Goal: Task Accomplishment & Management: Use online tool/utility

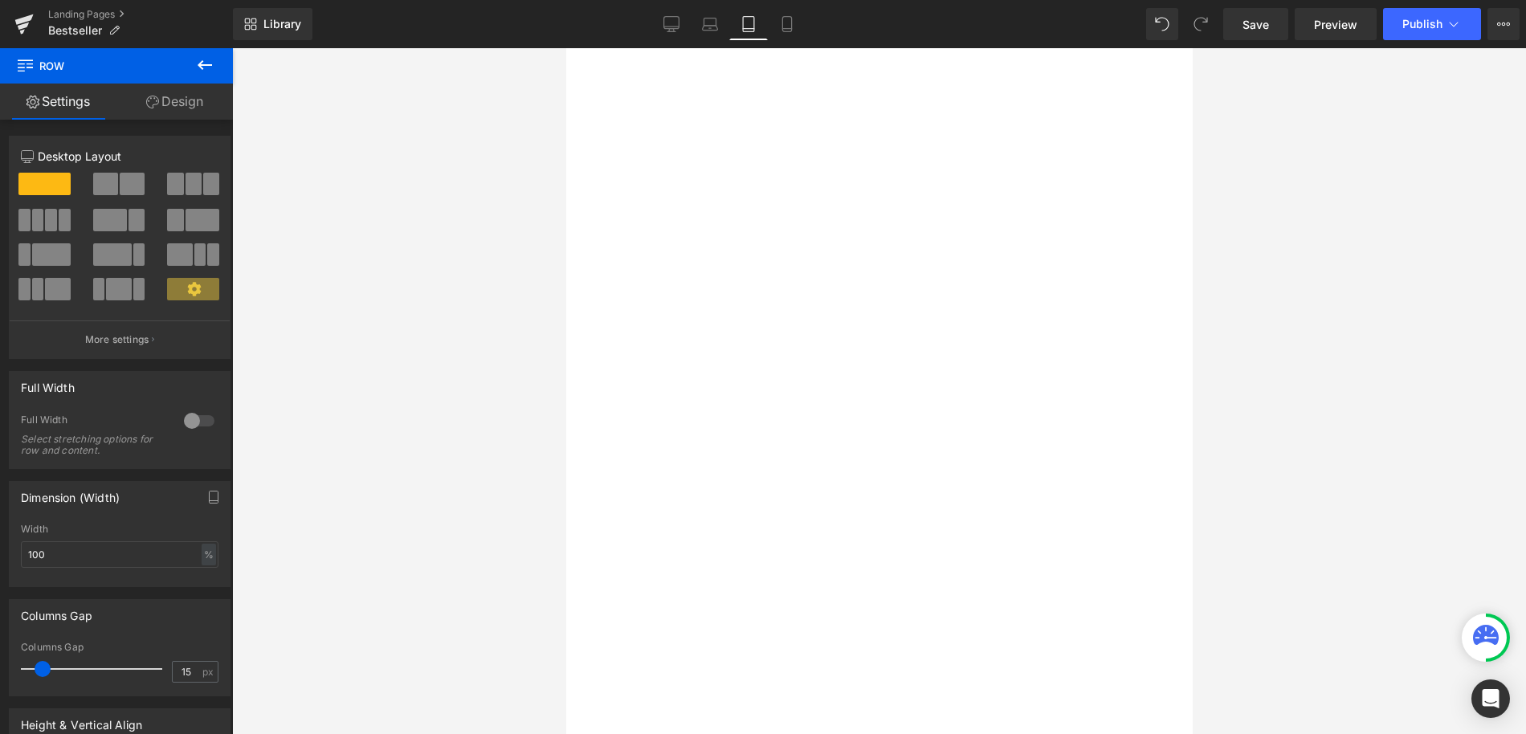
select select "Weiß"
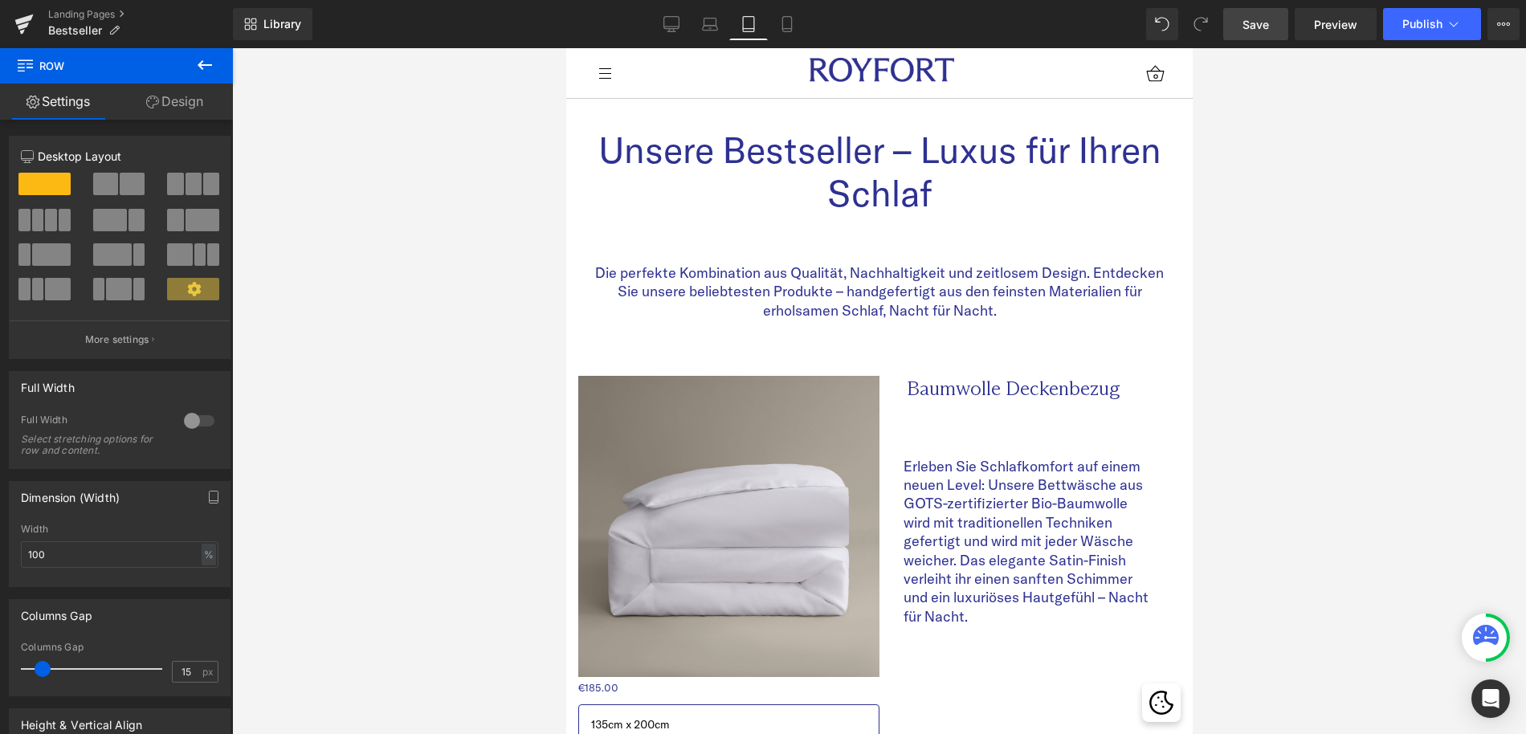
click at [1256, 19] on span "Save" at bounding box center [1256, 24] width 27 height 17
click at [668, 27] on icon at bounding box center [671, 24] width 16 height 16
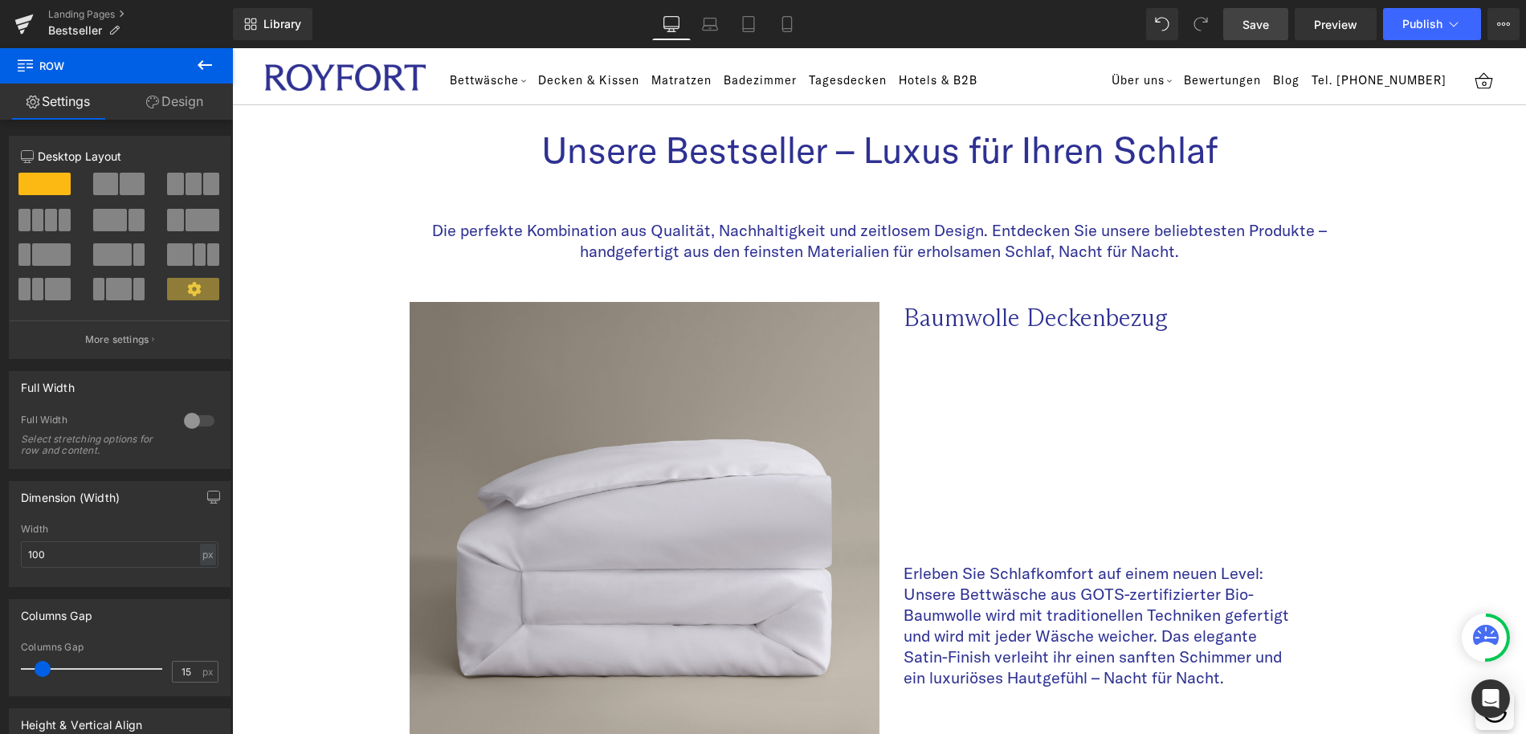
type input "1200"
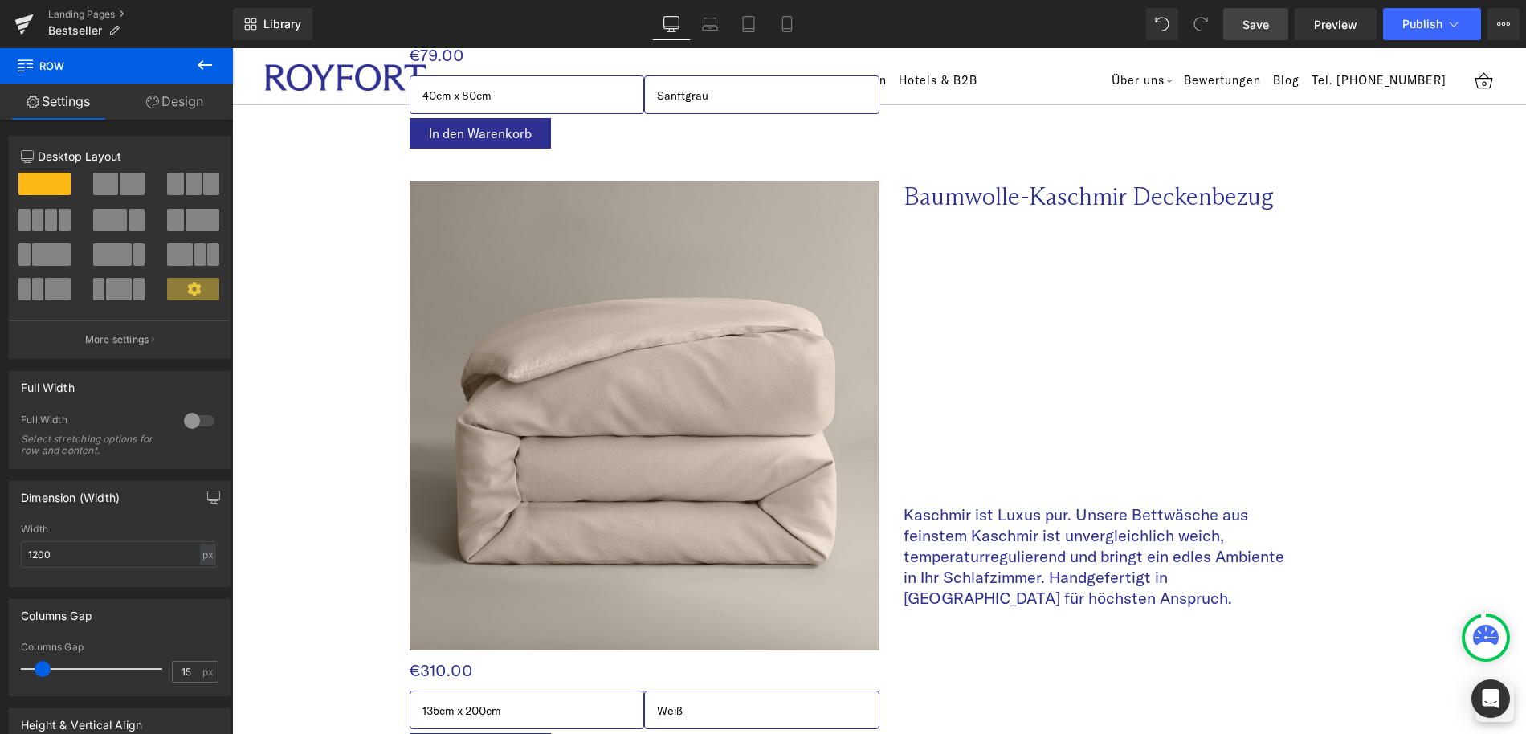
scroll to position [5076, 0]
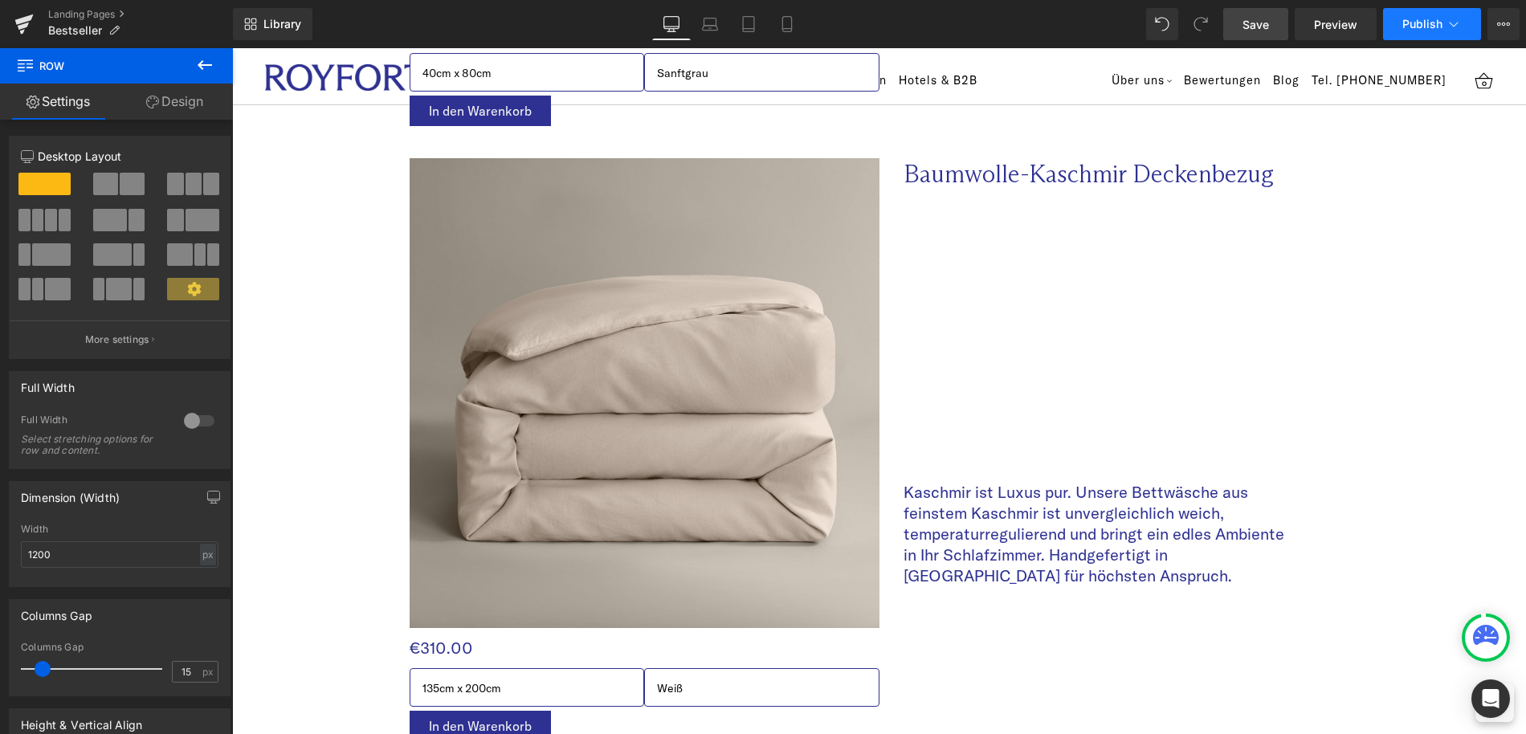
click at [1457, 25] on icon at bounding box center [1454, 24] width 16 height 16
click at [1410, 31] on button "Publish" at bounding box center [1432, 24] width 98 height 32
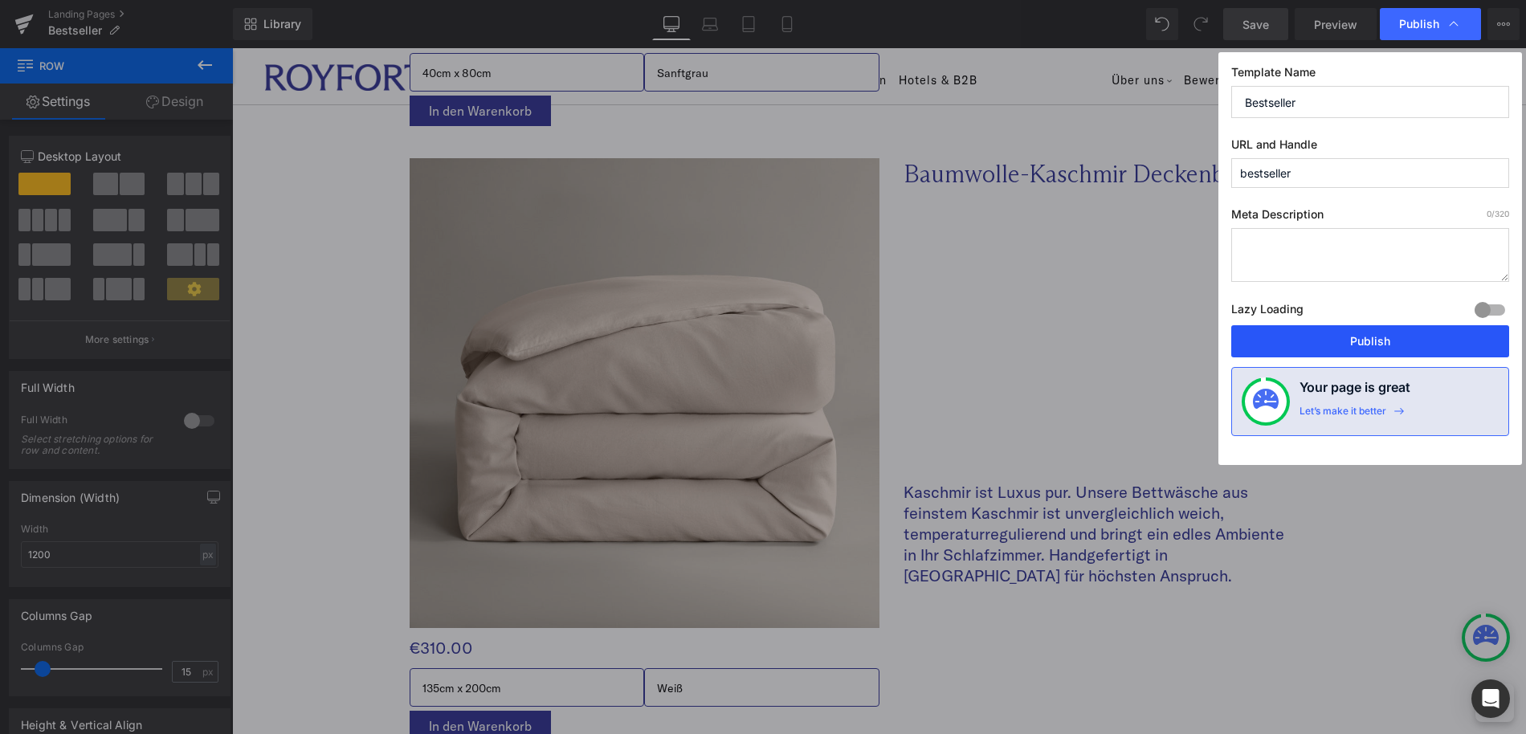
click at [1377, 342] on button "Publish" at bounding box center [1370, 341] width 278 height 32
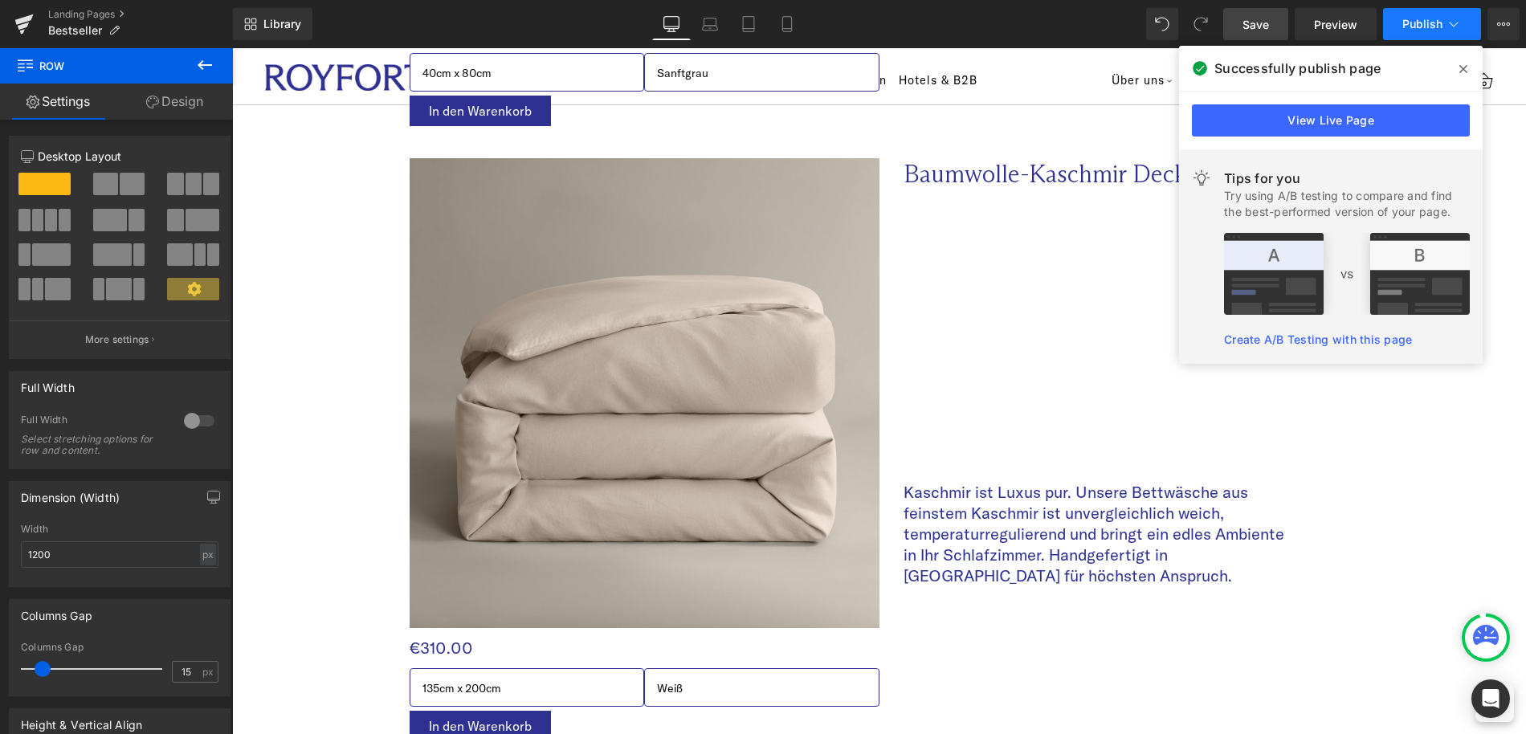
click at [1453, 18] on icon at bounding box center [1454, 24] width 16 height 16
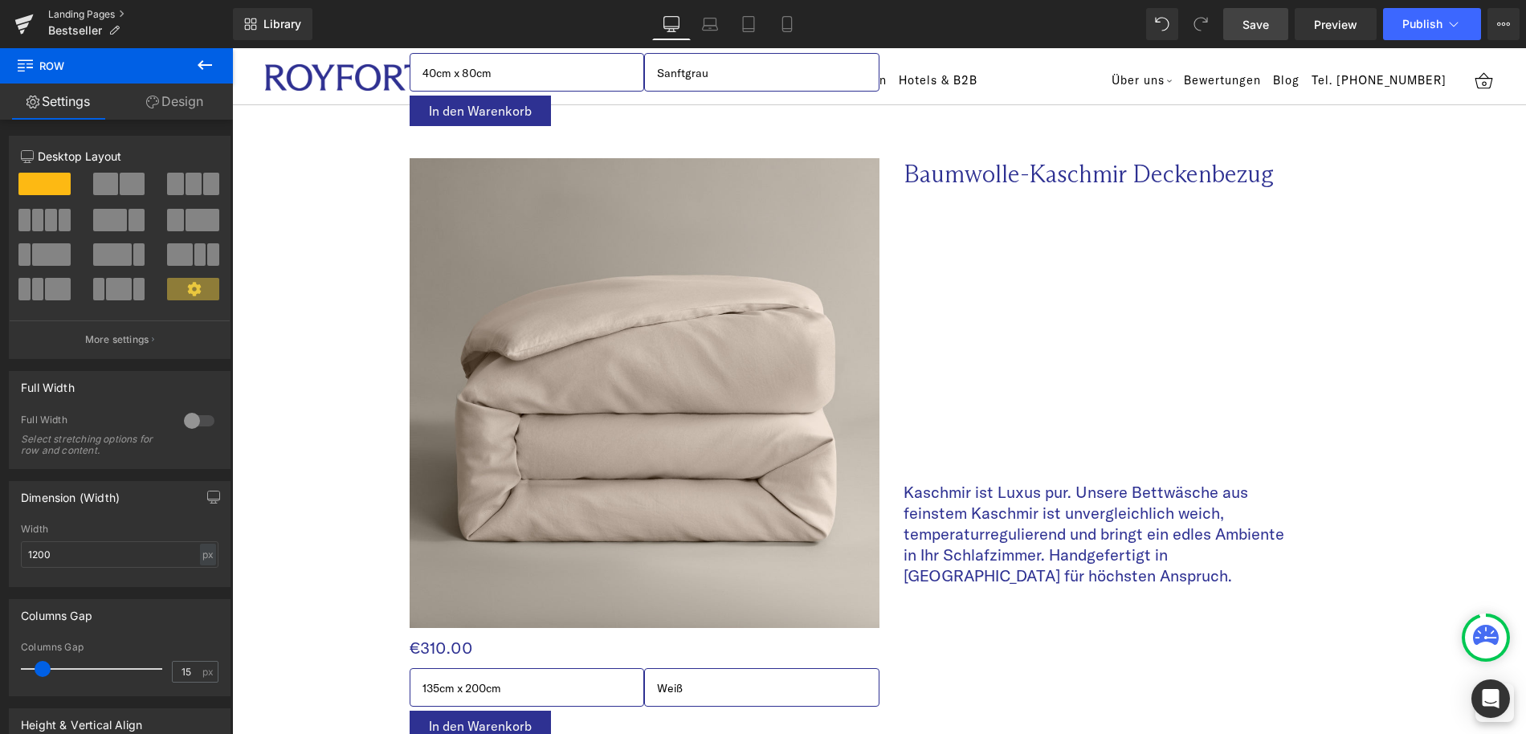
click at [61, 14] on link "Landing Pages" at bounding box center [140, 14] width 185 height 13
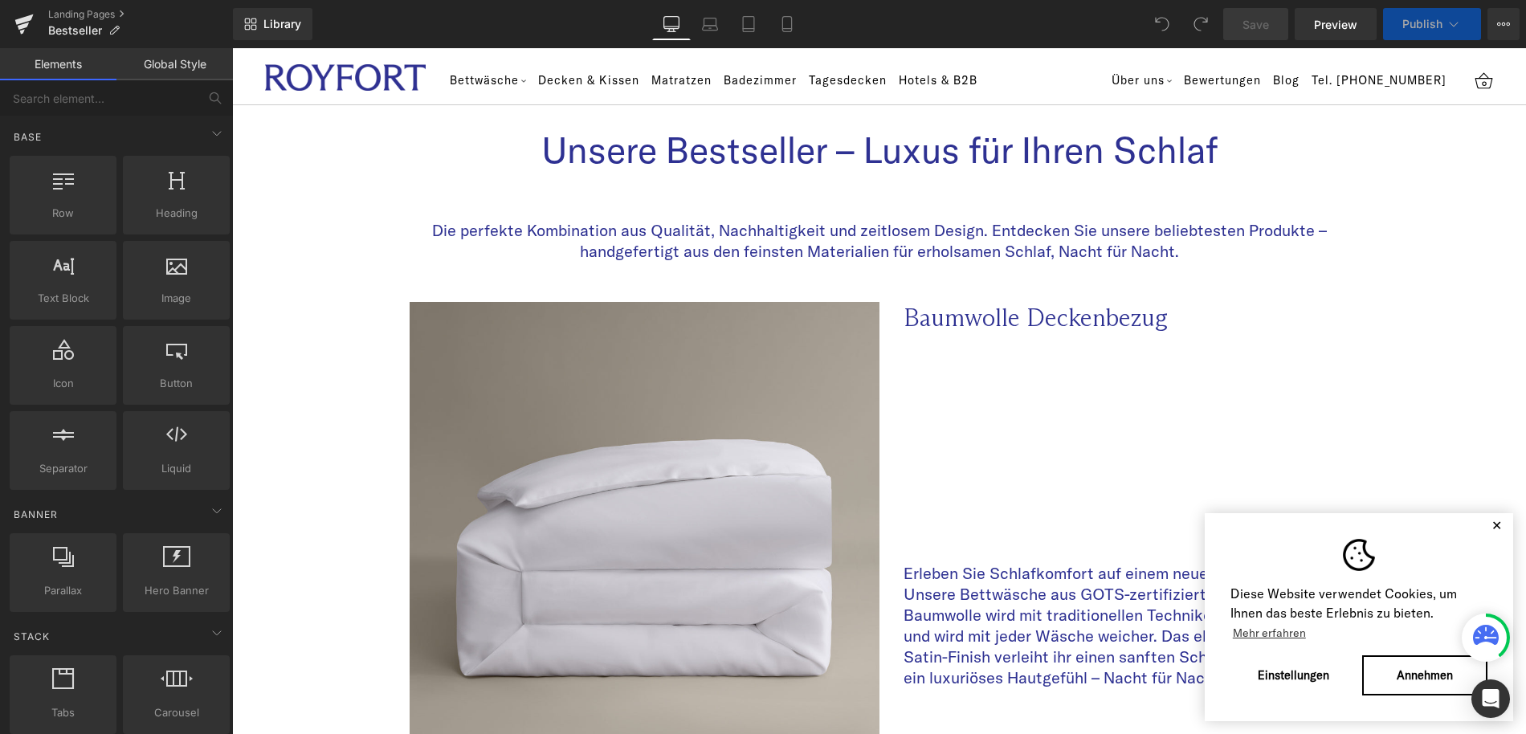
click at [1497, 526] on button "✕" at bounding box center [1497, 525] width 20 height 11
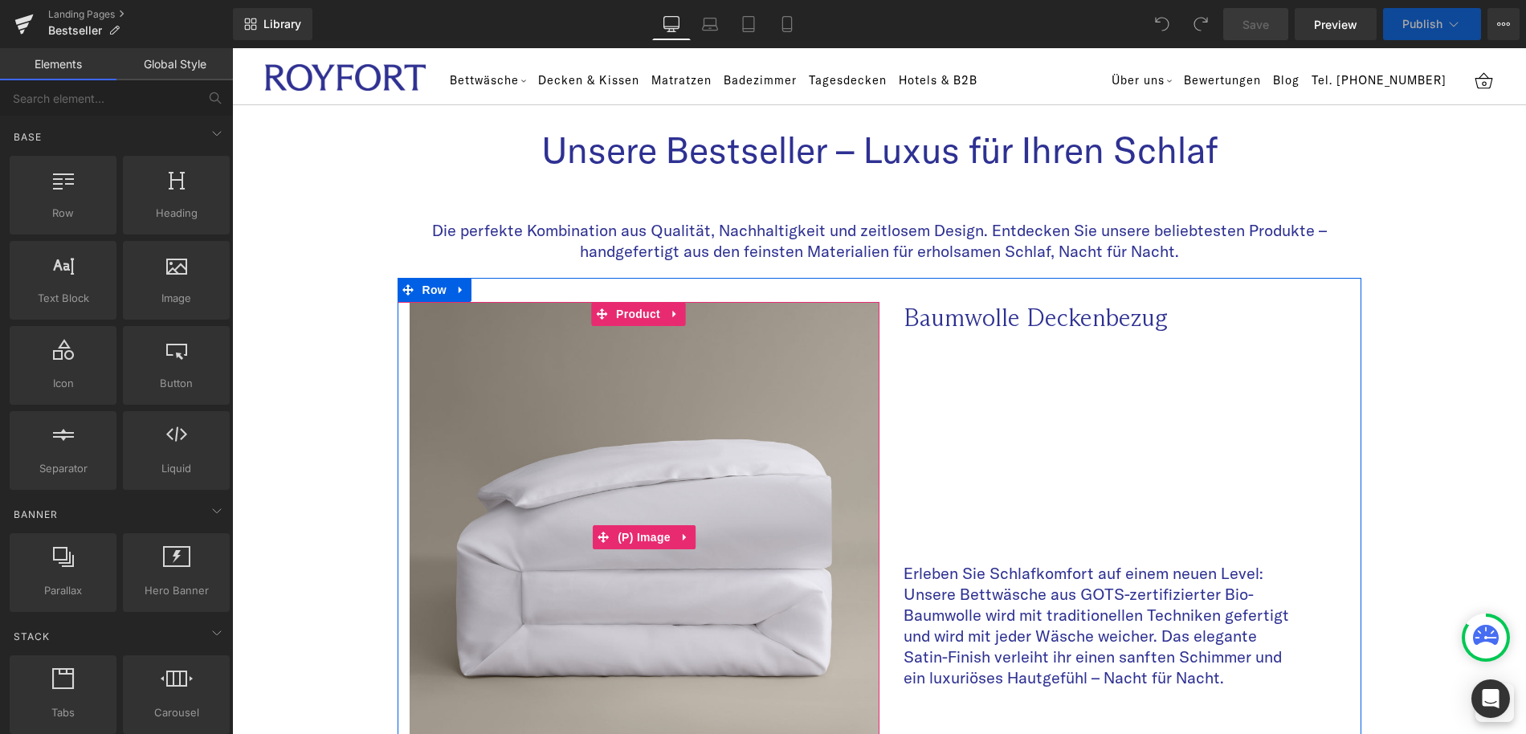
select select "Weiß"
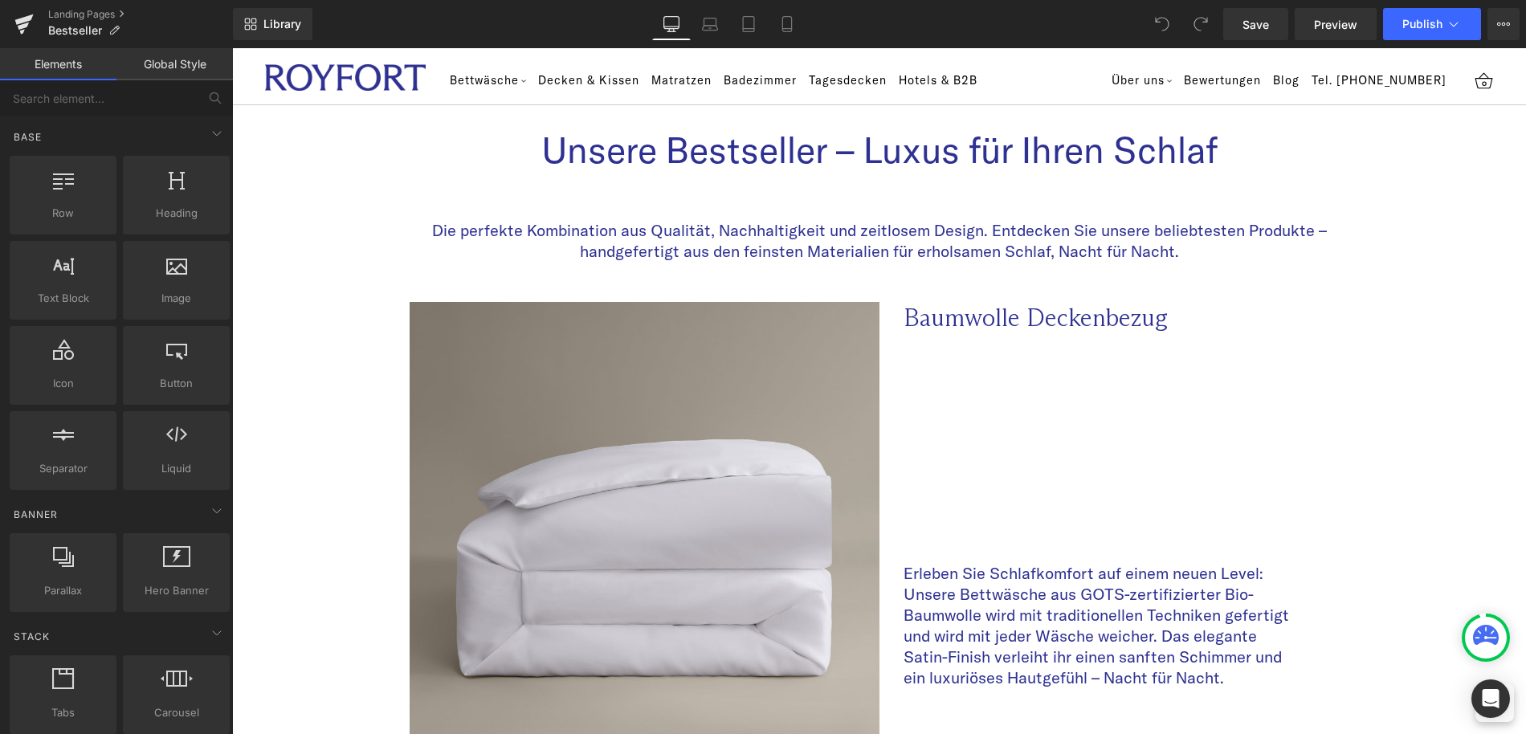
scroll to position [6, 0]
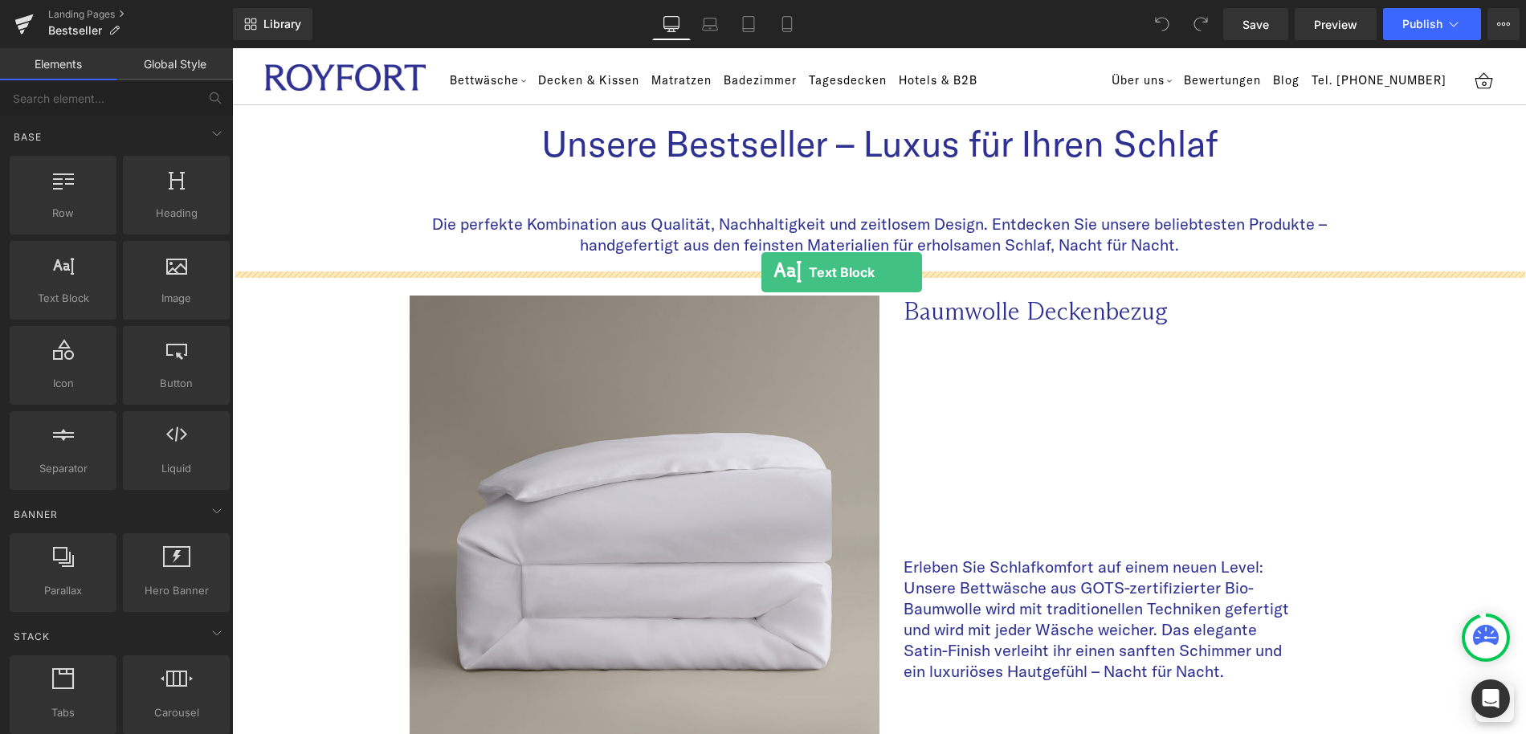
drag, startPoint x: 287, startPoint y: 318, endPoint x: 761, endPoint y: 272, distance: 476.9
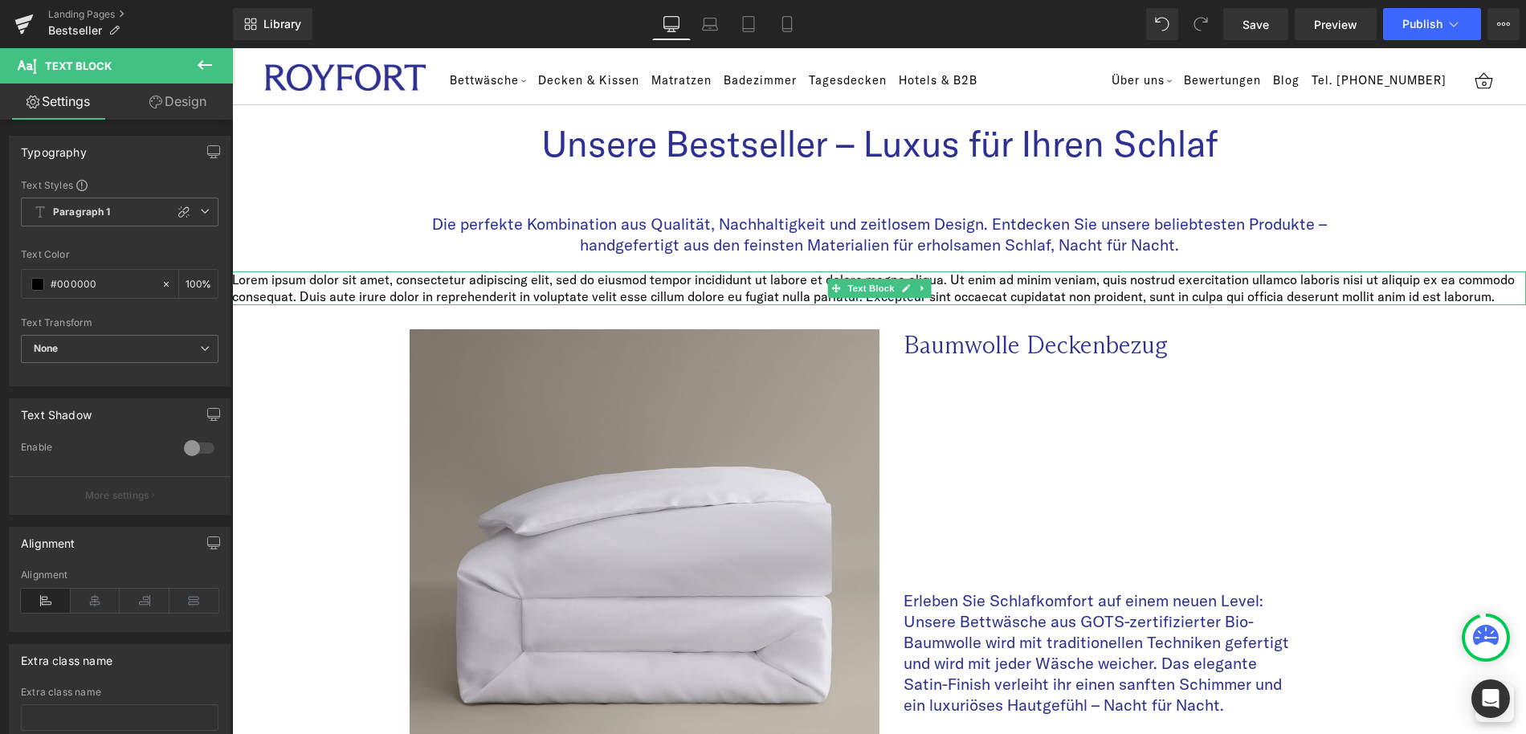
click at [928, 291] on link at bounding box center [922, 288] width 17 height 19
drag, startPoint x: 933, startPoint y: 289, endPoint x: 839, endPoint y: 292, distance: 94.0
click at [933, 289] on icon at bounding box center [930, 288] width 9 height 9
